Goal: Book appointment/travel/reservation

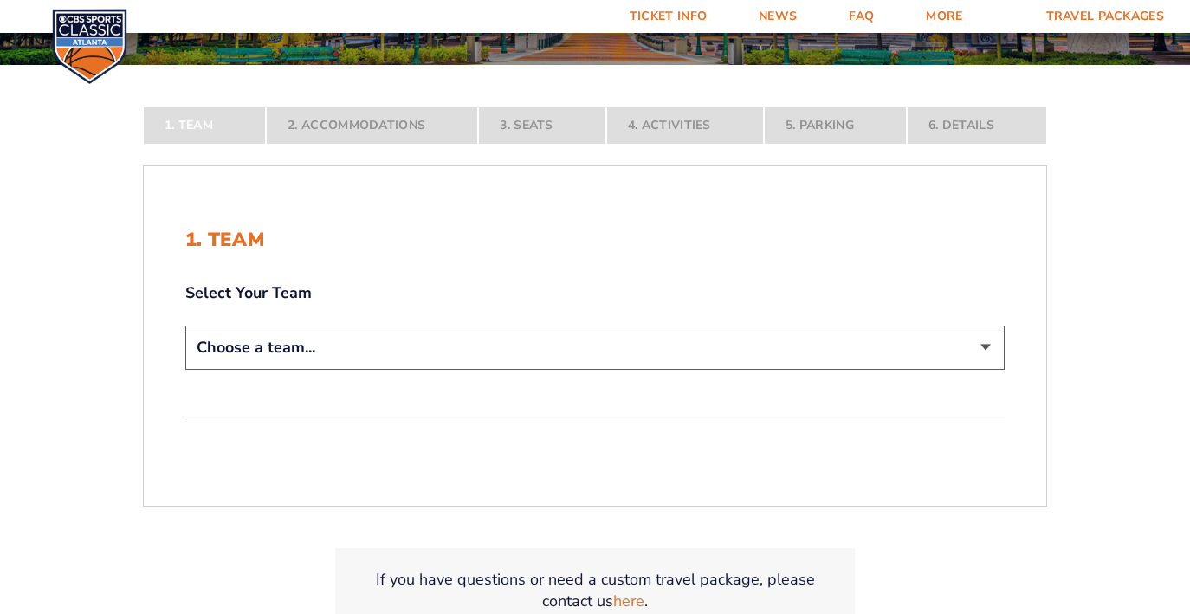
scroll to position [272, 0]
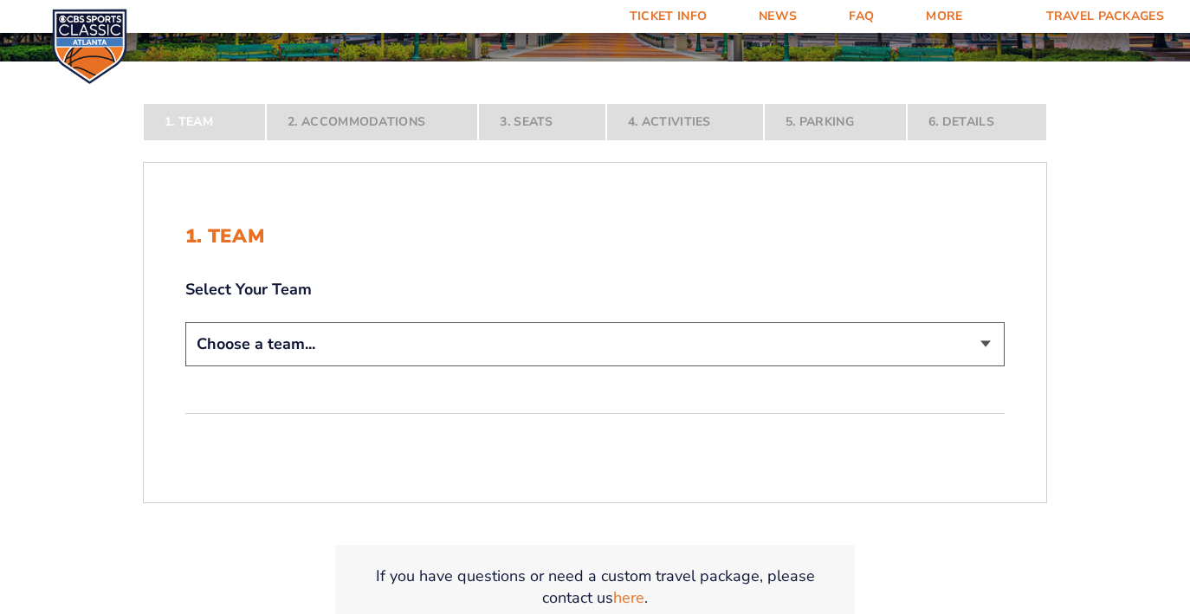
click at [485, 366] on div "Choose a team... [US_STATE] Wildcats [US_STATE] State Buckeyes [US_STATE] Tar H…" at bounding box center [594, 346] width 819 height 49
click at [489, 339] on select "Choose a team... [US_STATE] Wildcats [US_STATE] State Buckeyes [US_STATE] Tar H…" at bounding box center [594, 344] width 819 height 44
select select "12956"
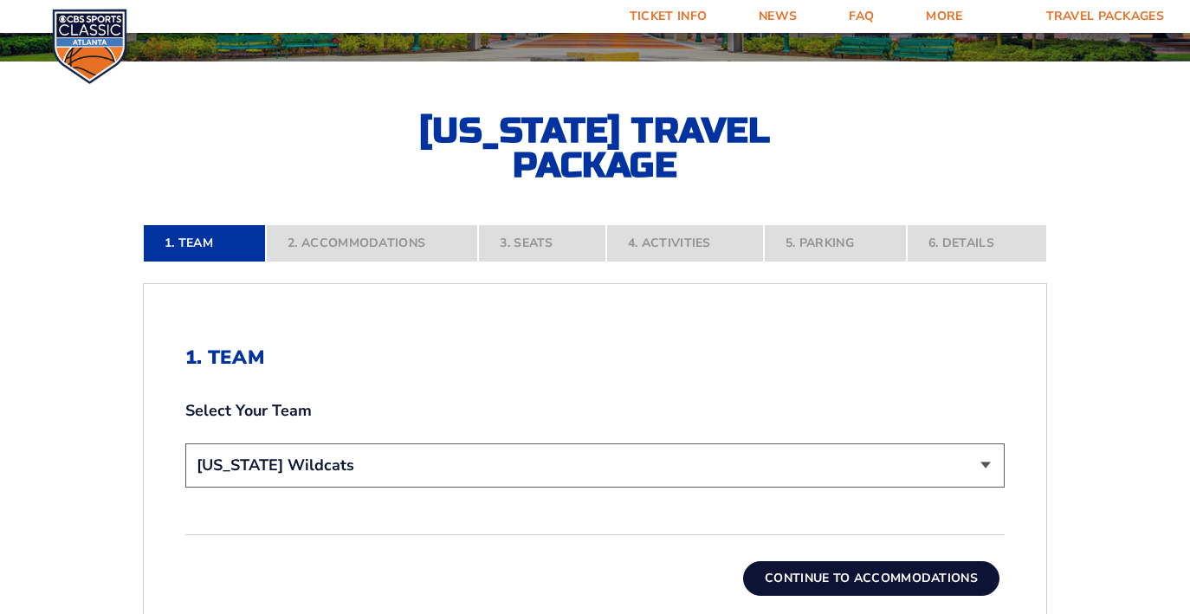
click at [815, 576] on button "Continue To Accommodations" at bounding box center [871, 578] width 256 height 35
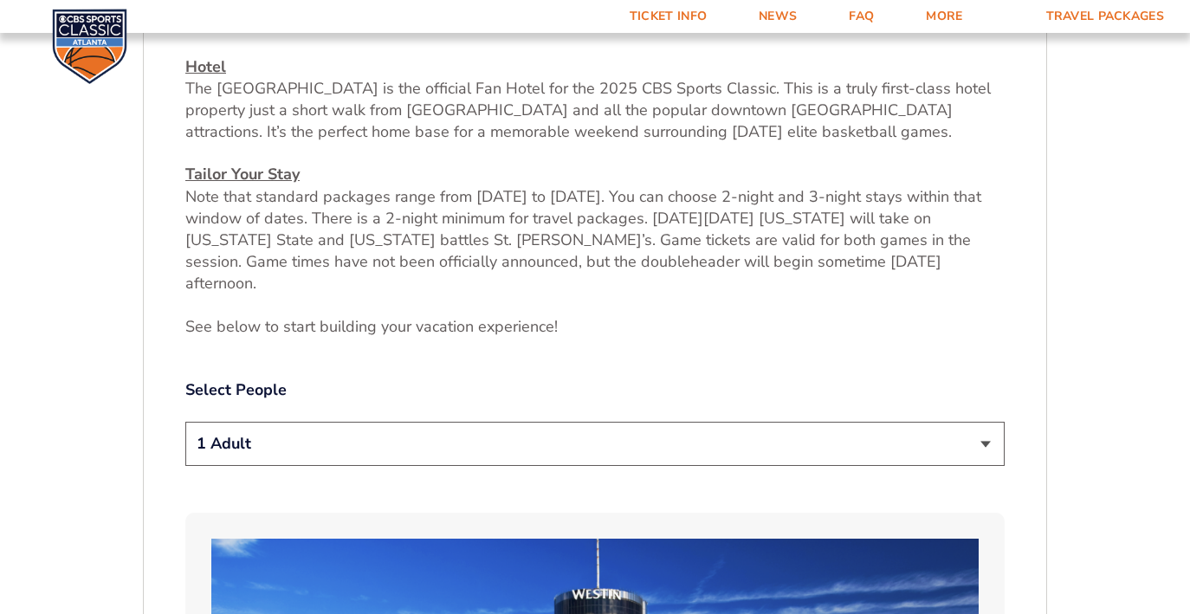
scroll to position [683, 0]
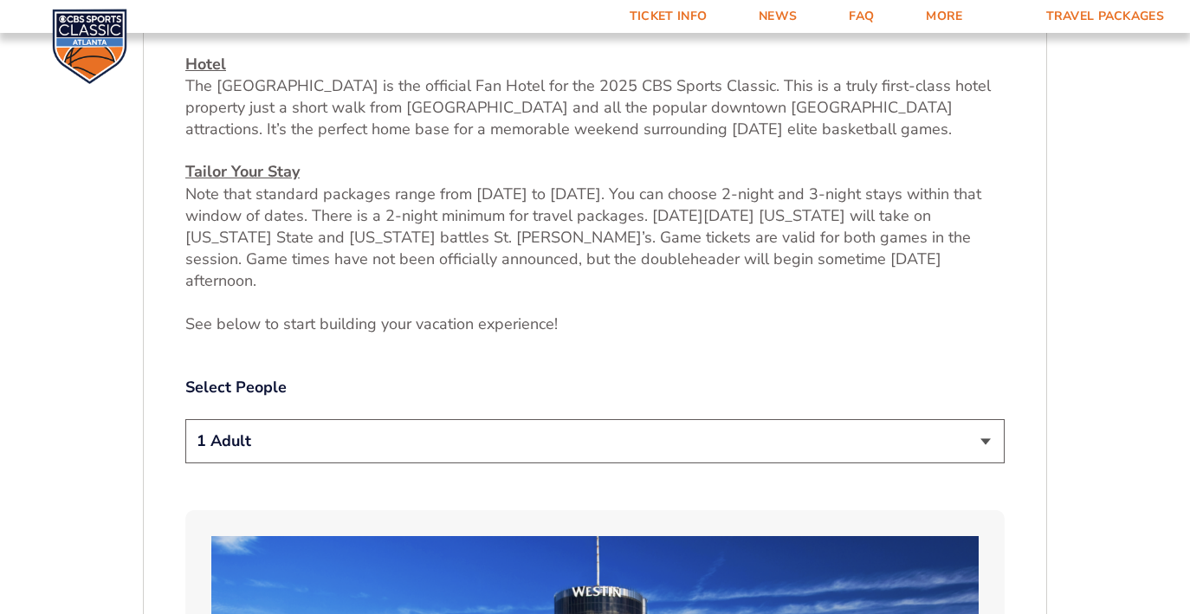
click at [502, 419] on select "1 Adult 2 Adults 3 Adults 4 Adults 2 Adults + 1 Child 2 Adults + 2 Children 2 A…" at bounding box center [594, 441] width 819 height 44
select select "2 Adults"
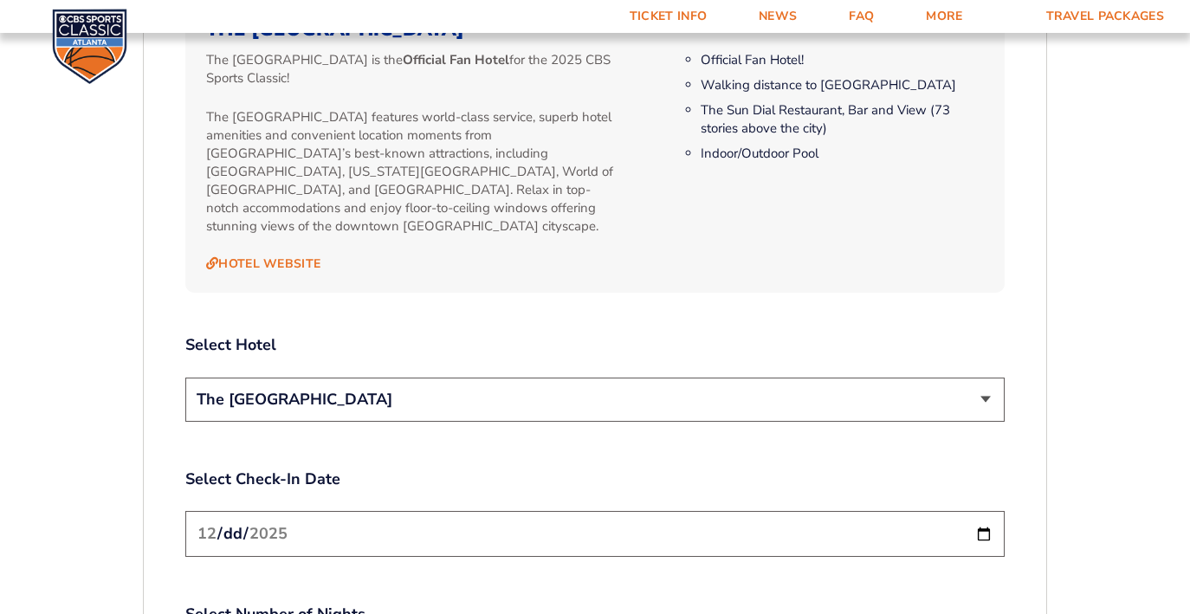
scroll to position [1824, 0]
click at [429, 376] on select "The [GEOGRAPHIC_DATA]" at bounding box center [594, 398] width 819 height 44
click at [427, 509] on input "[DATE]" at bounding box center [594, 532] width 819 height 46
click at [438, 467] on label "Select Check-In Date" at bounding box center [594, 478] width 819 height 22
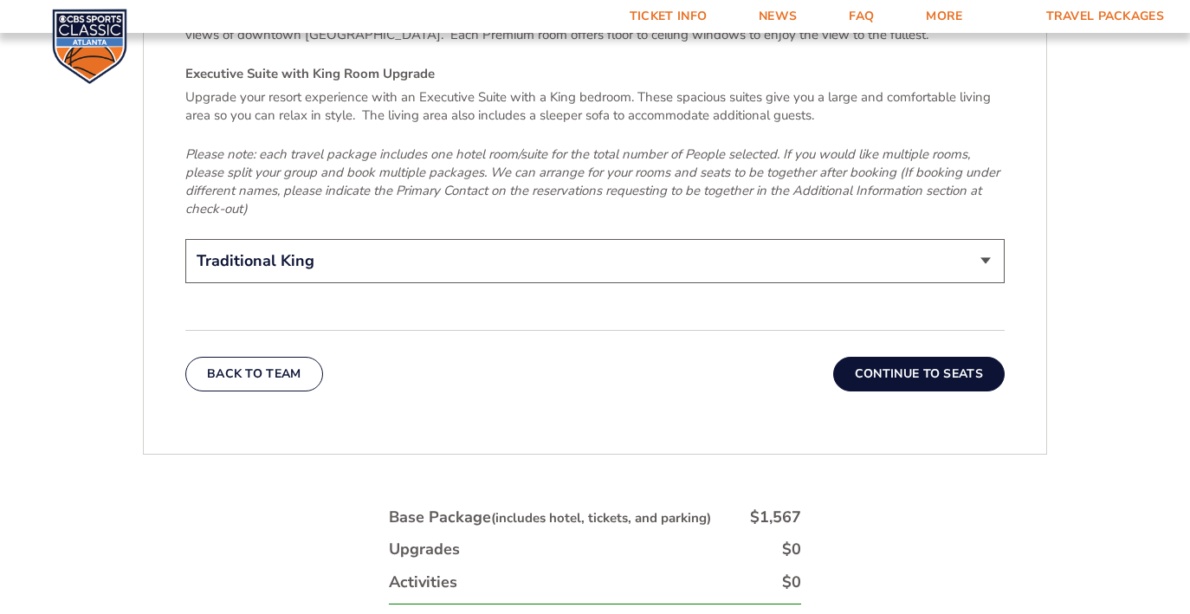
scroll to position [2768, 0]
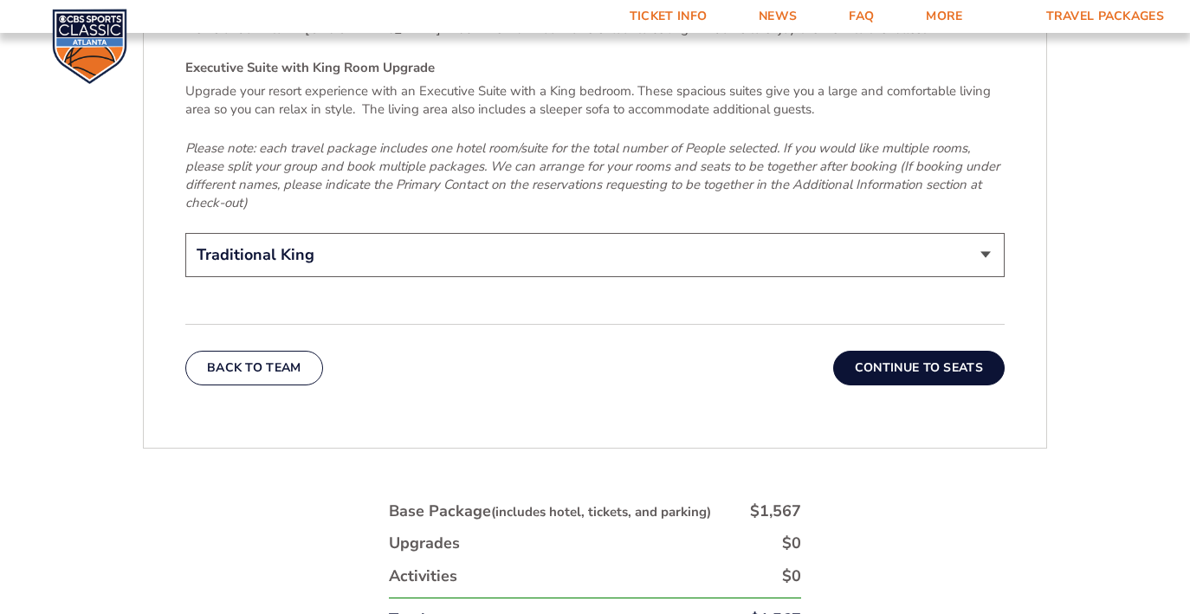
click at [867, 351] on button "Continue To Seats" at bounding box center [919, 368] width 172 height 35
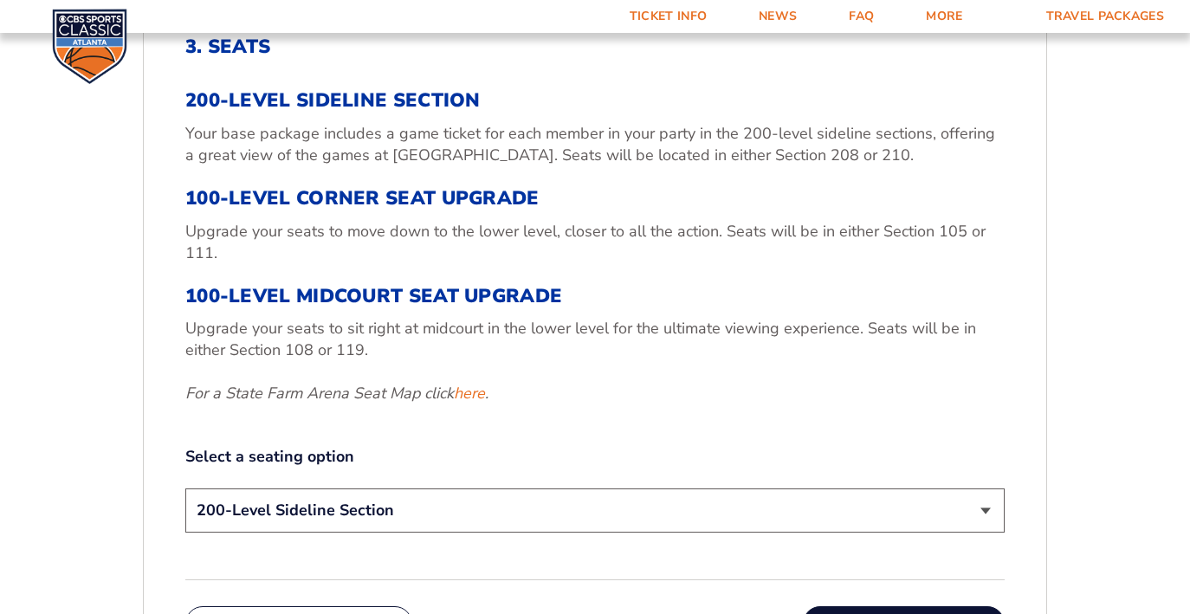
scroll to position [587, 0]
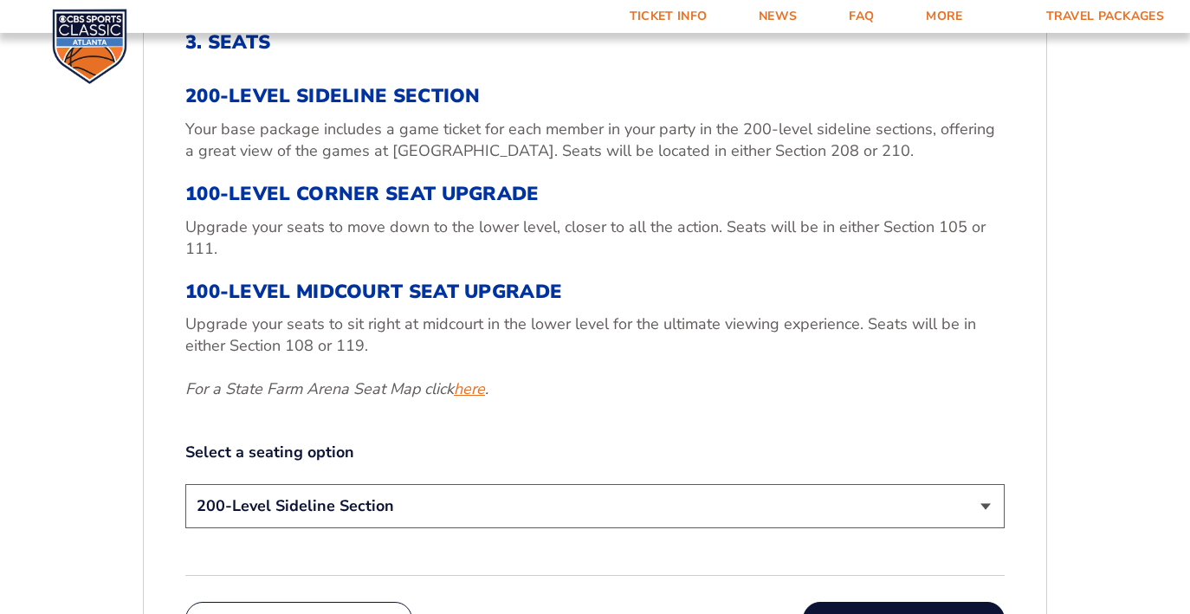
click at [469, 384] on link "here" at bounding box center [469, 390] width 31 height 22
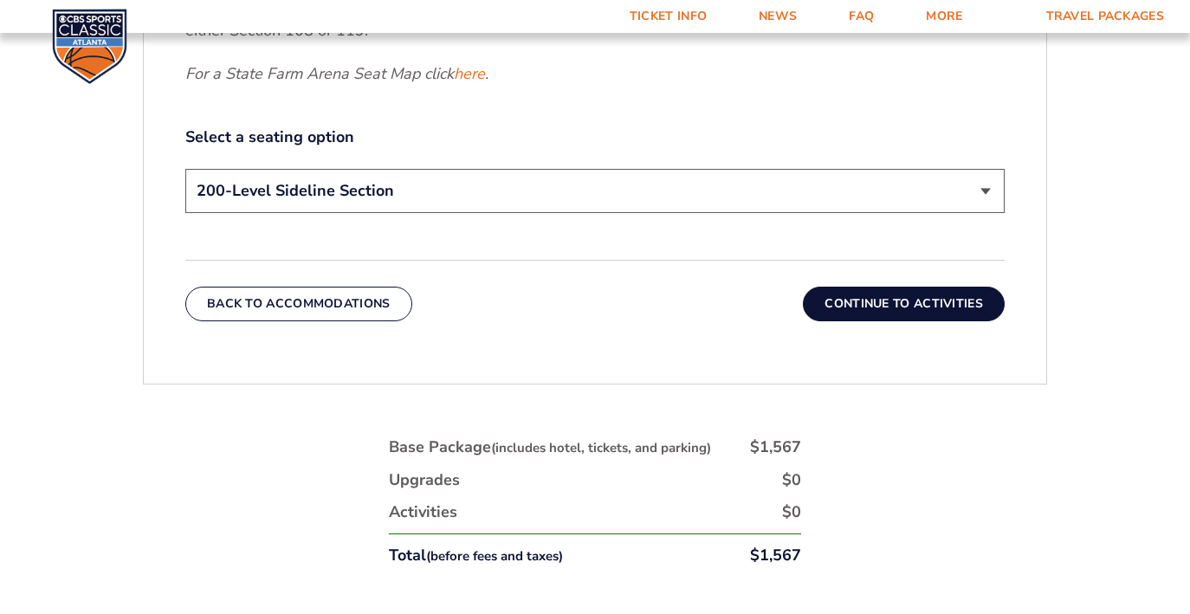
scroll to position [908, 0]
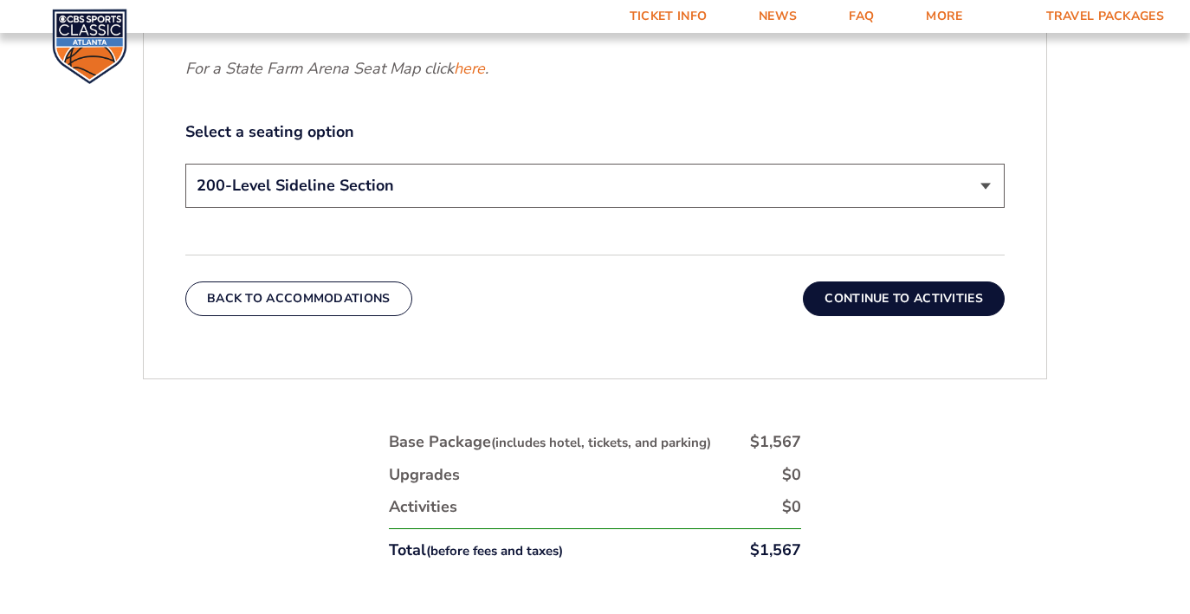
click at [545, 184] on select "200-Level Sideline Section 100-Level Corner Seat Upgrade (+$120 per person) 100…" at bounding box center [594, 186] width 819 height 44
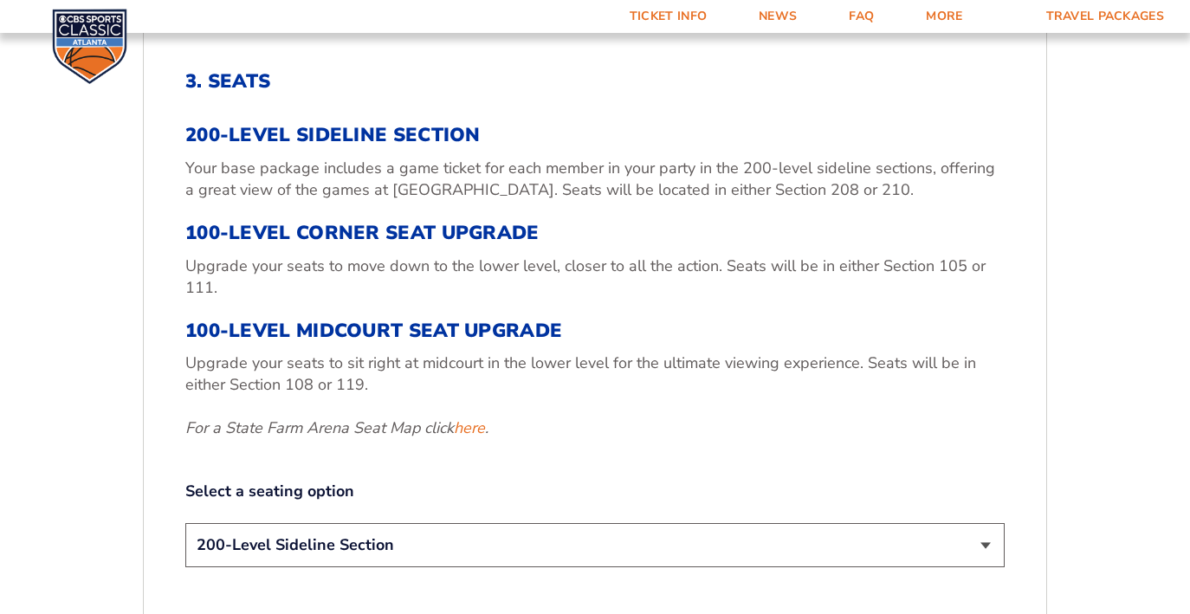
scroll to position [547, 0]
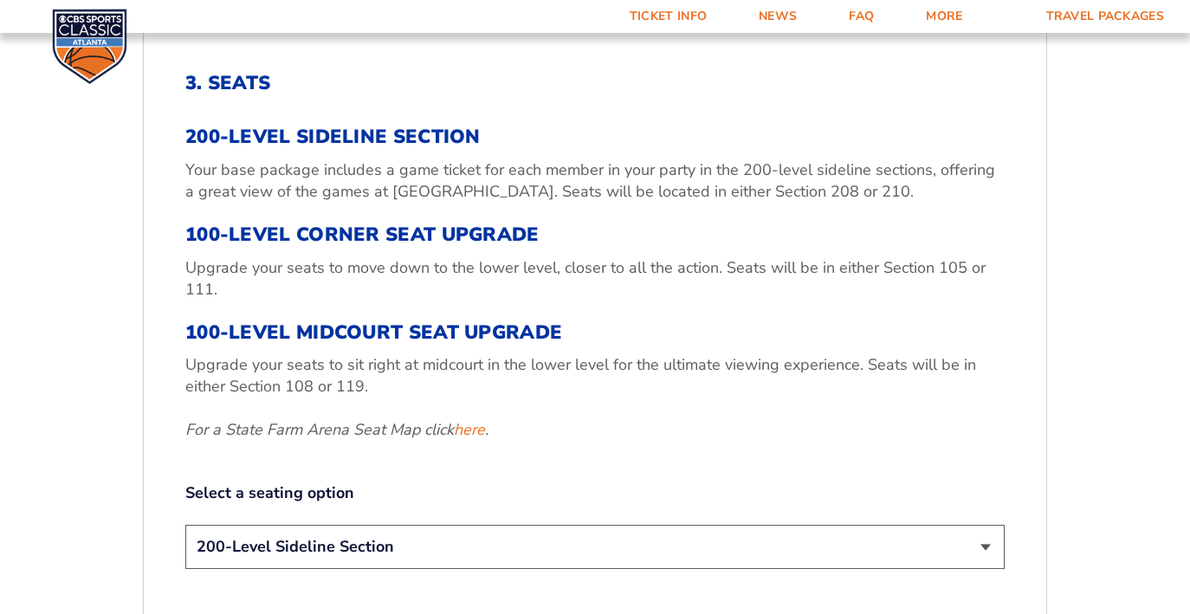
click at [465, 554] on select "200-Level Sideline Section 100-Level Corner Seat Upgrade (+$120 per person) 100…" at bounding box center [594, 547] width 819 height 44
select select "100-Level Corner Seat Upgrade"
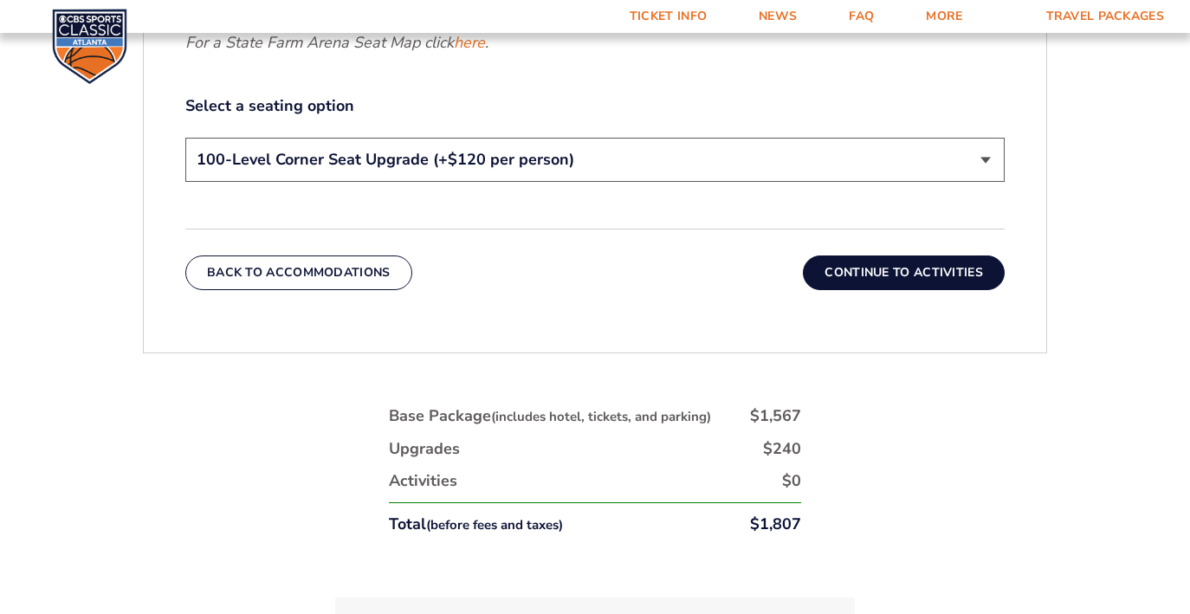
scroll to position [936, 0]
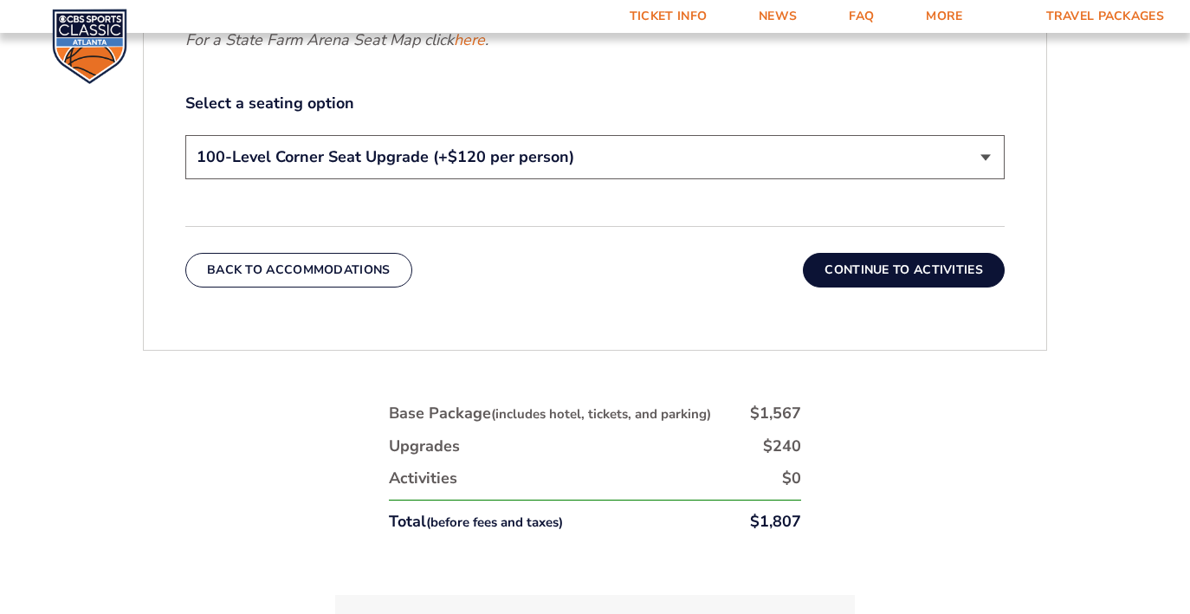
click at [865, 271] on button "Continue To Activities" at bounding box center [904, 270] width 202 height 35
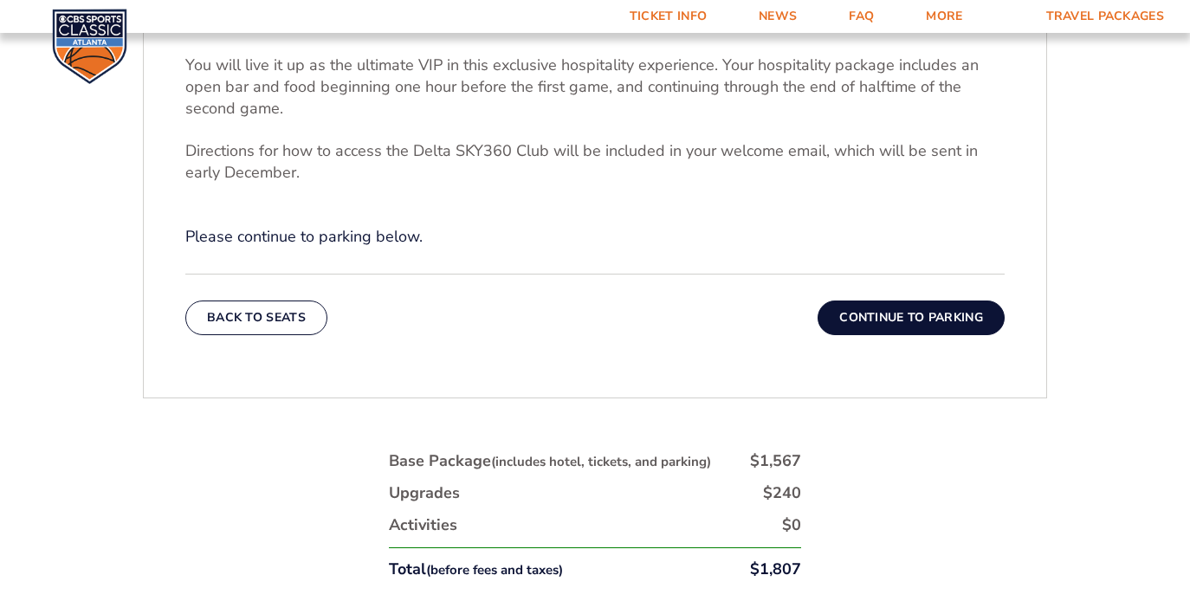
scroll to position [678, 0]
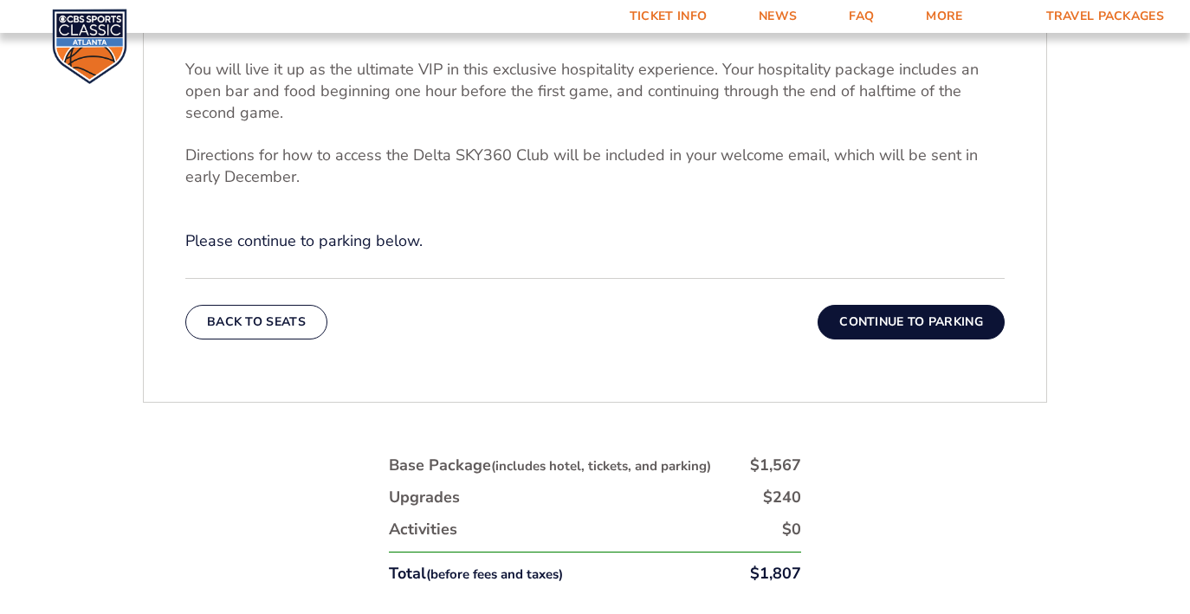
click at [860, 320] on button "Continue To Parking" at bounding box center [911, 322] width 187 height 35
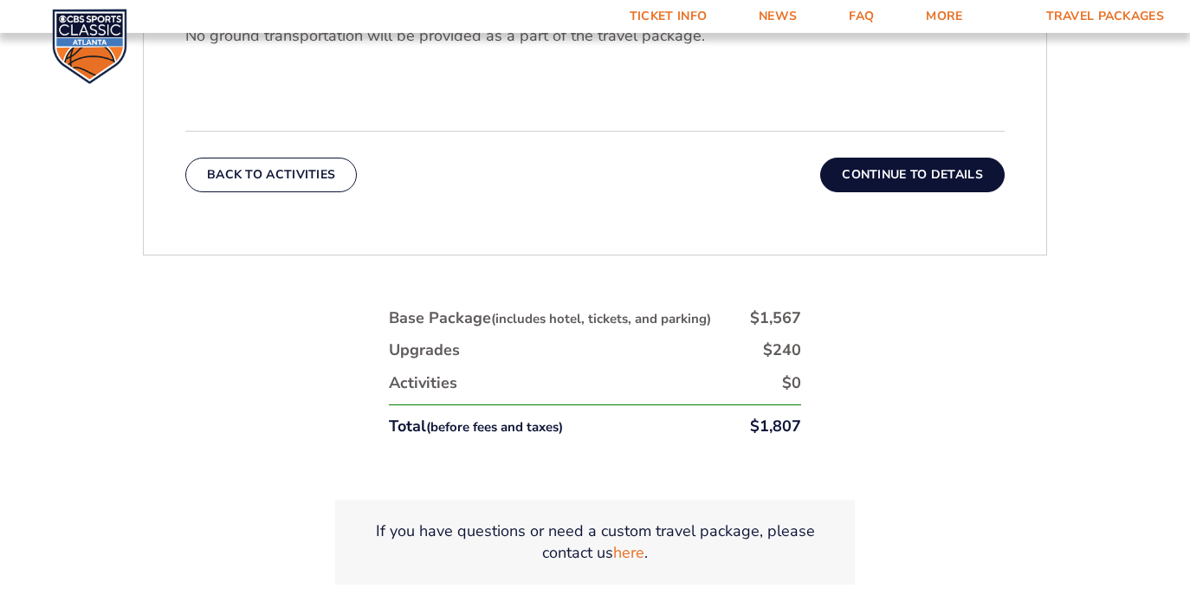
scroll to position [707, 0]
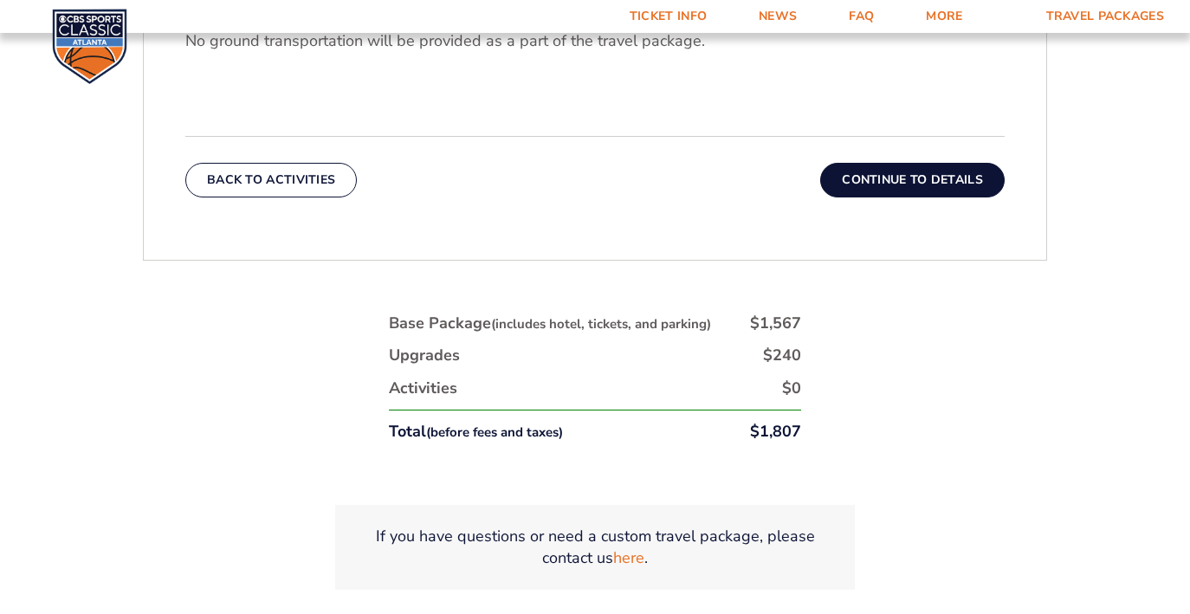
click at [857, 173] on button "Continue To Details" at bounding box center [912, 180] width 185 height 35
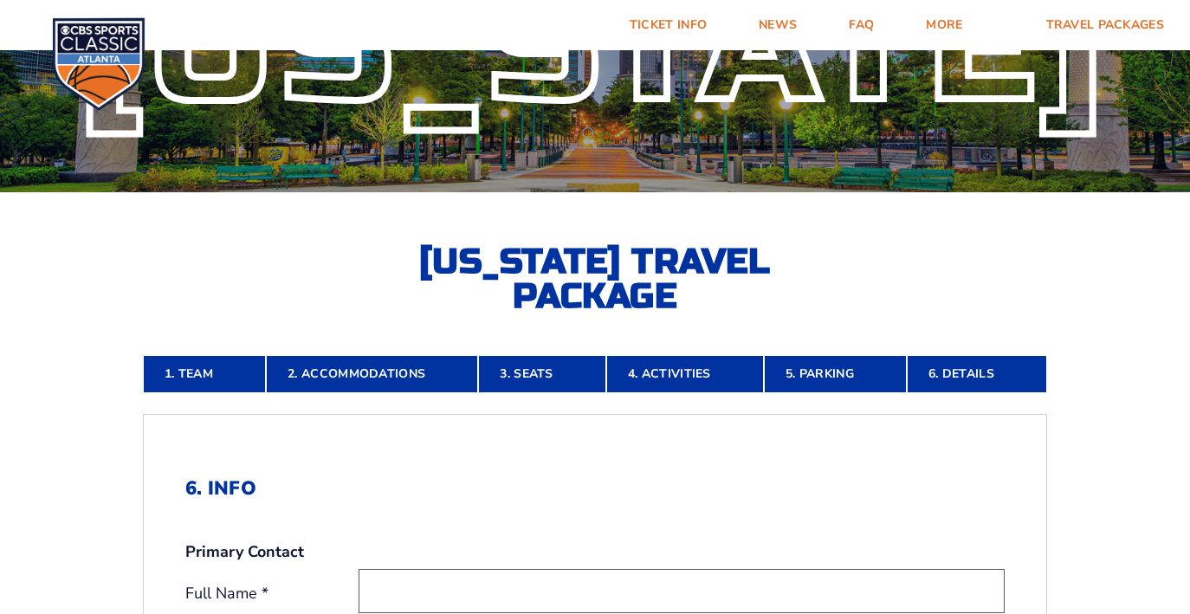
scroll to position [0, 0]
